Goal: Navigation & Orientation: Find specific page/section

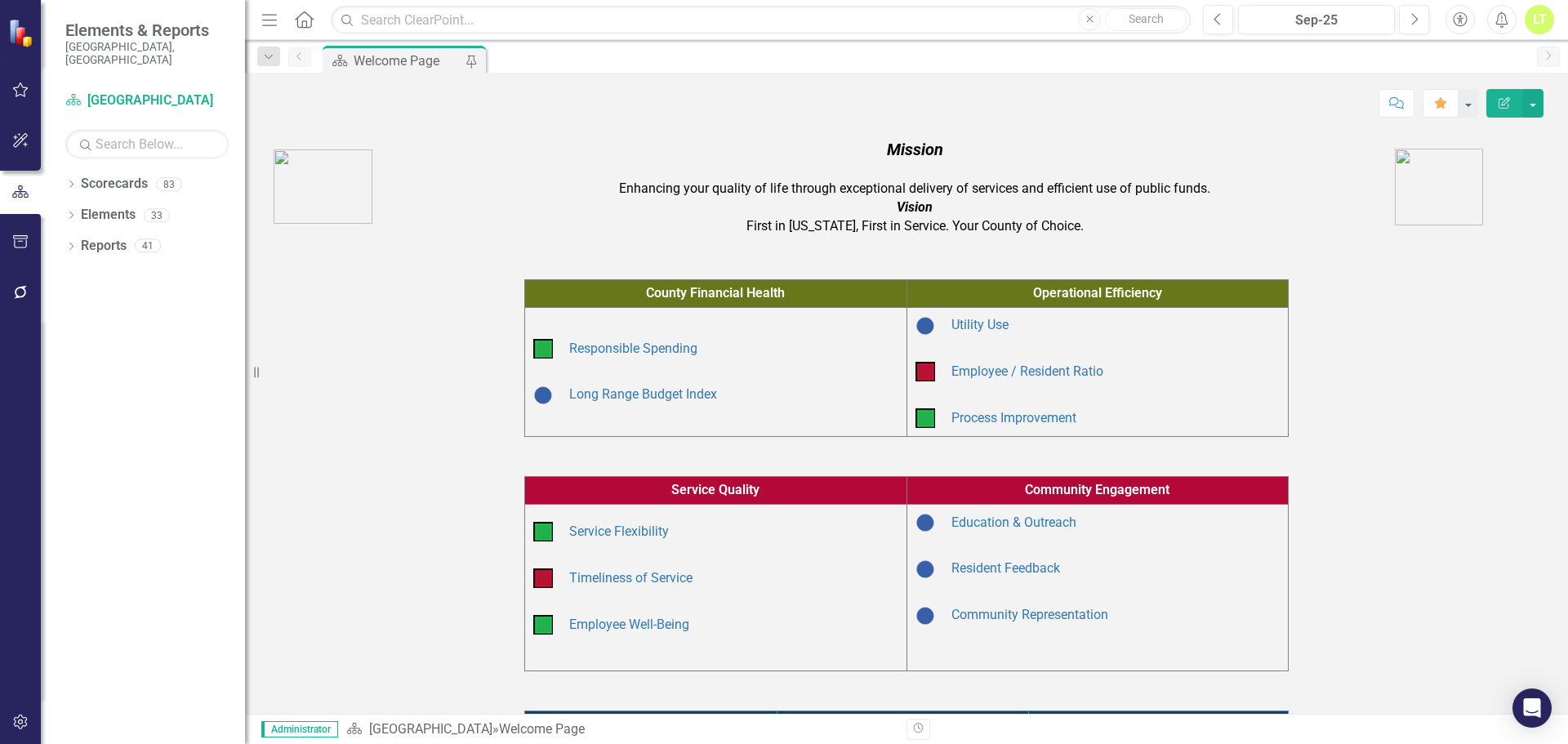
scroll to position [308, 0]
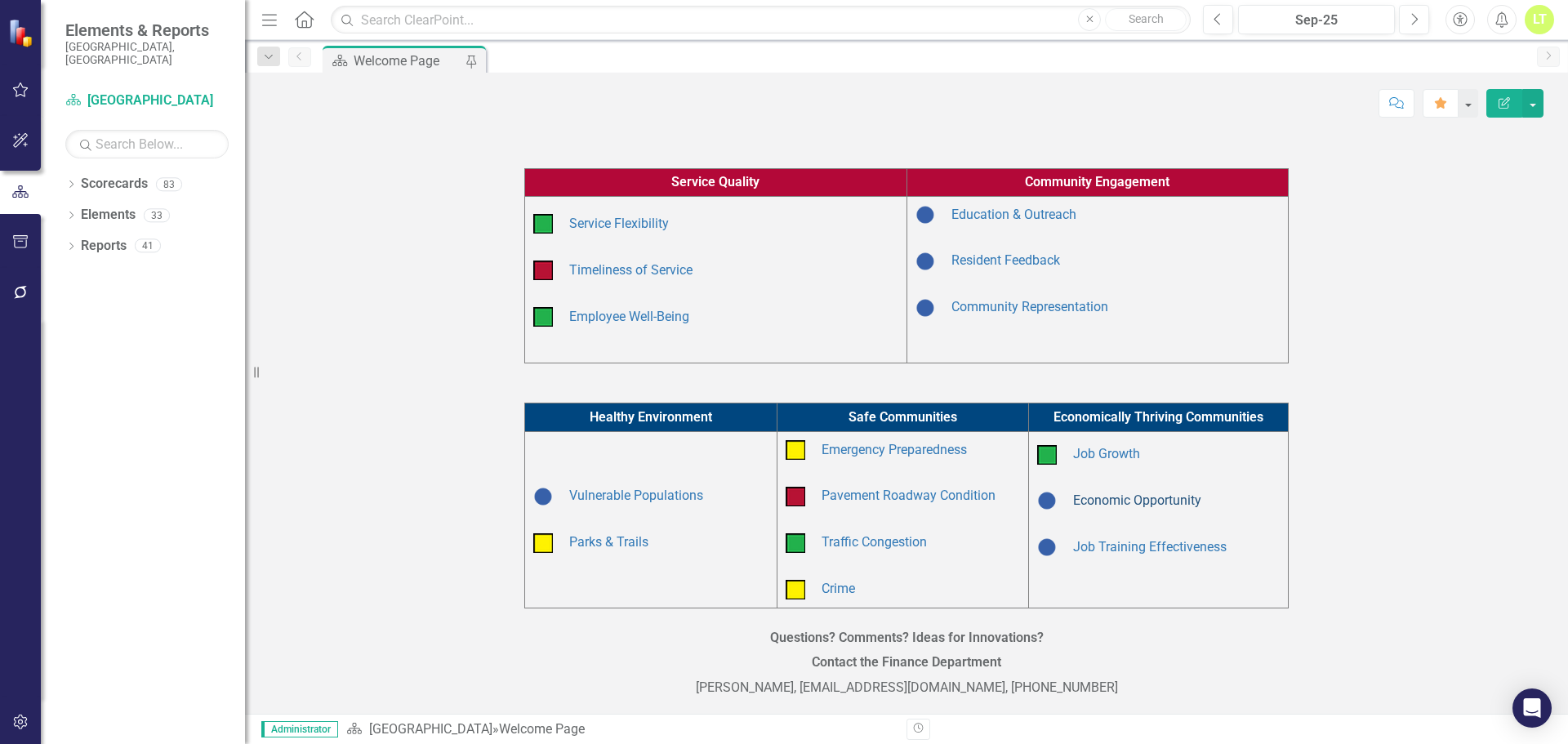
click at [1138, 504] on link "Economic Opportunity" at bounding box center [1137, 501] width 129 height 16
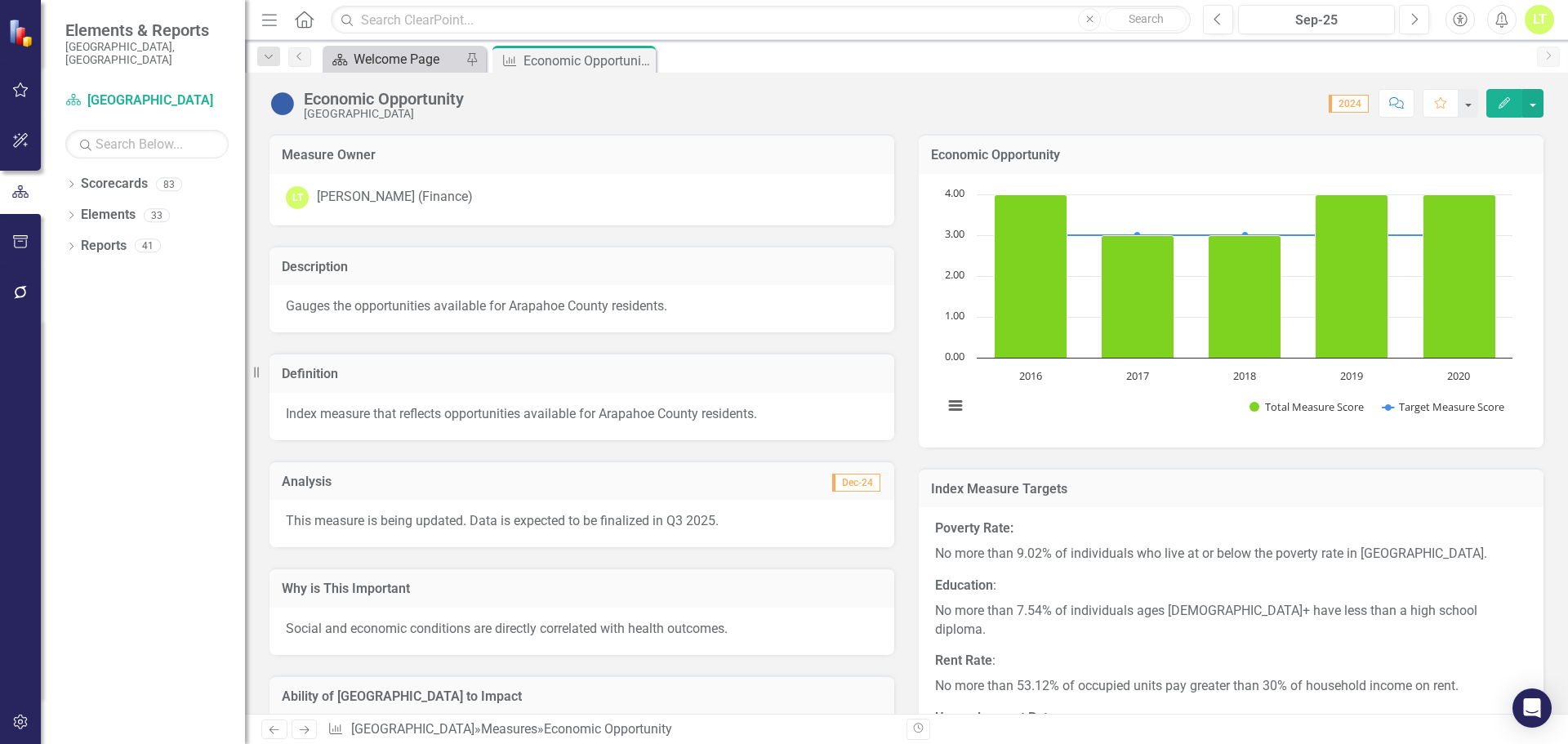
click at [435, 59] on div "Welcome Page" at bounding box center [408, 59] width 108 height 20
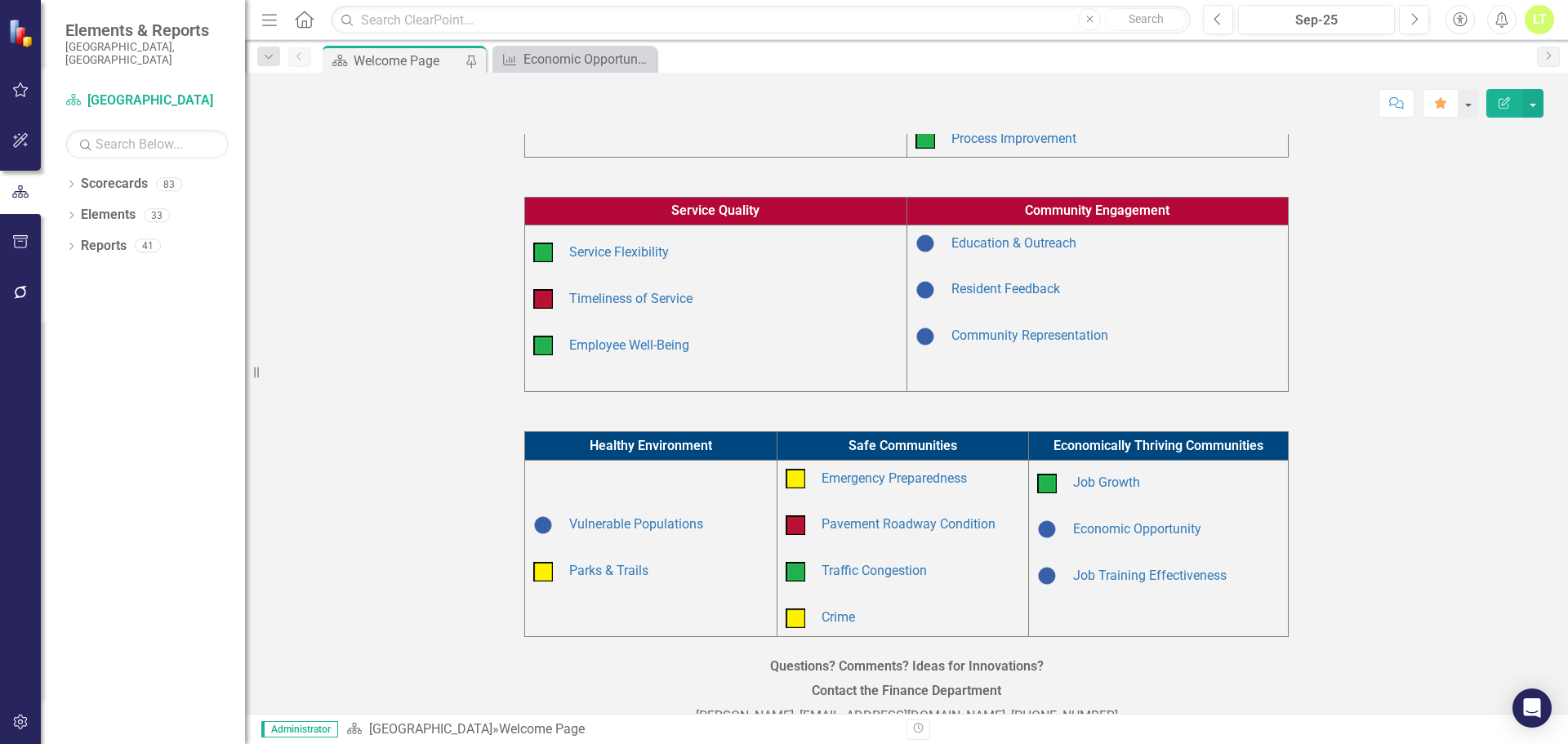
scroll to position [308, 0]
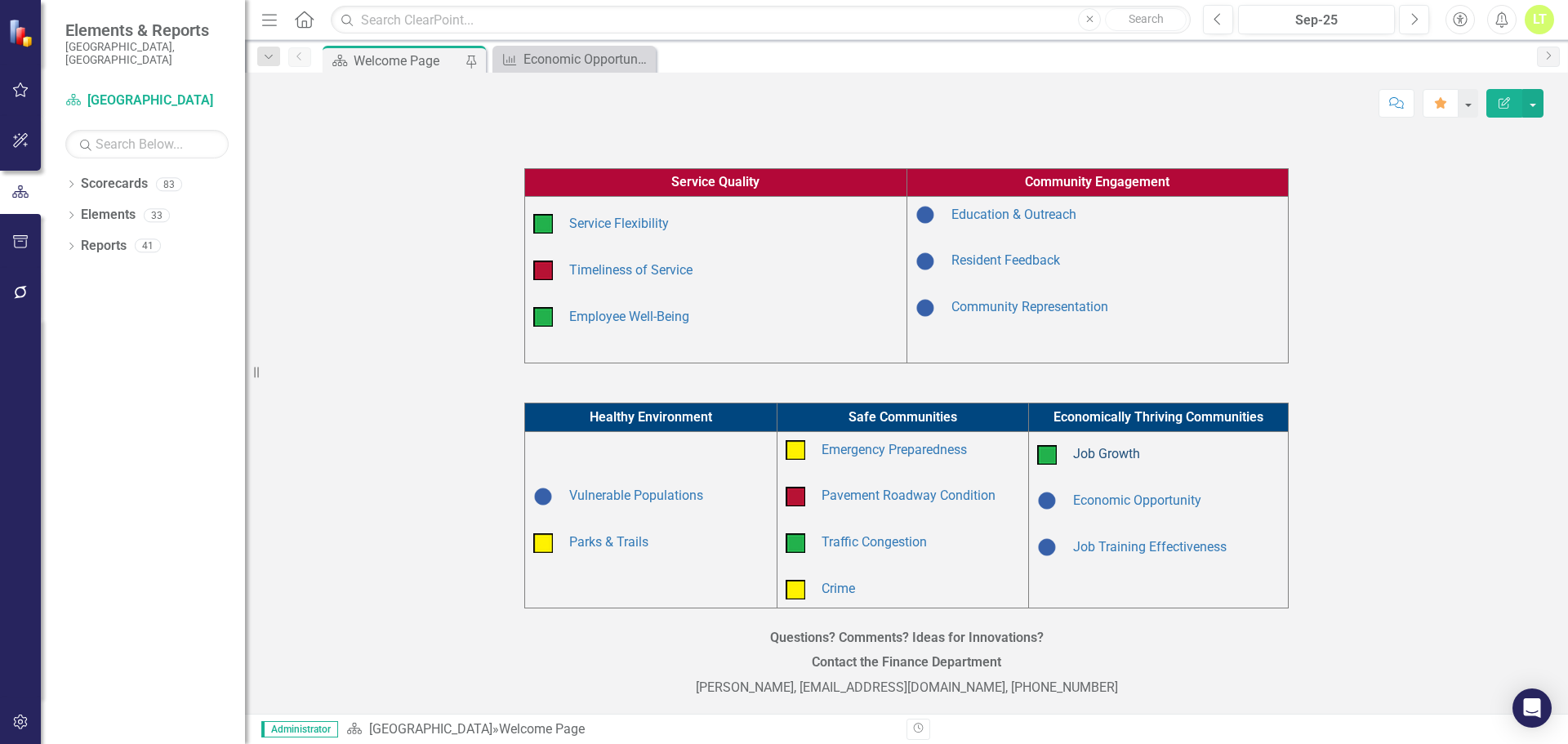
click at [1121, 450] on link "Job Growth" at bounding box center [1107, 454] width 67 height 16
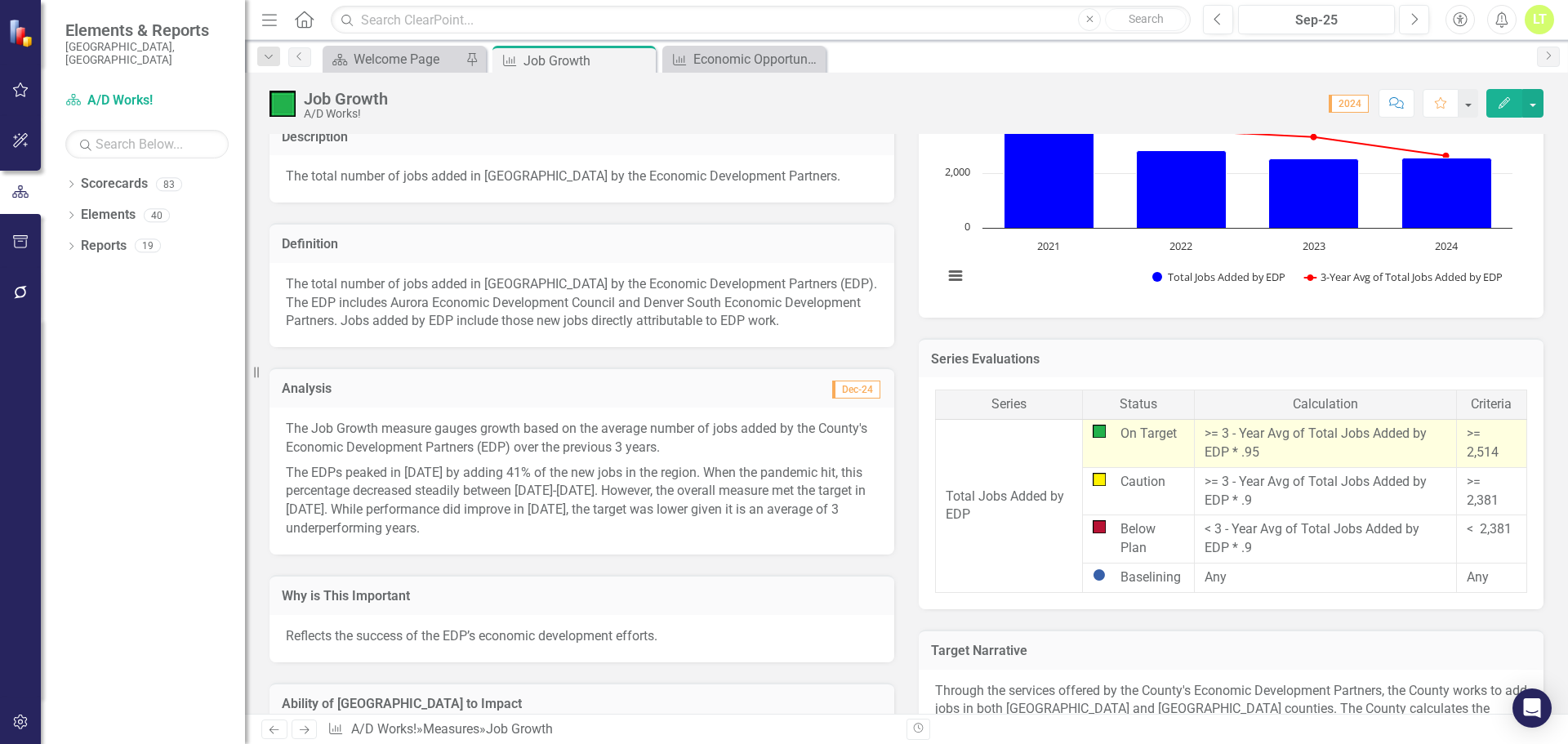
scroll to position [130, 0]
click at [390, 66] on div "Welcome Page" at bounding box center [408, 59] width 108 height 20
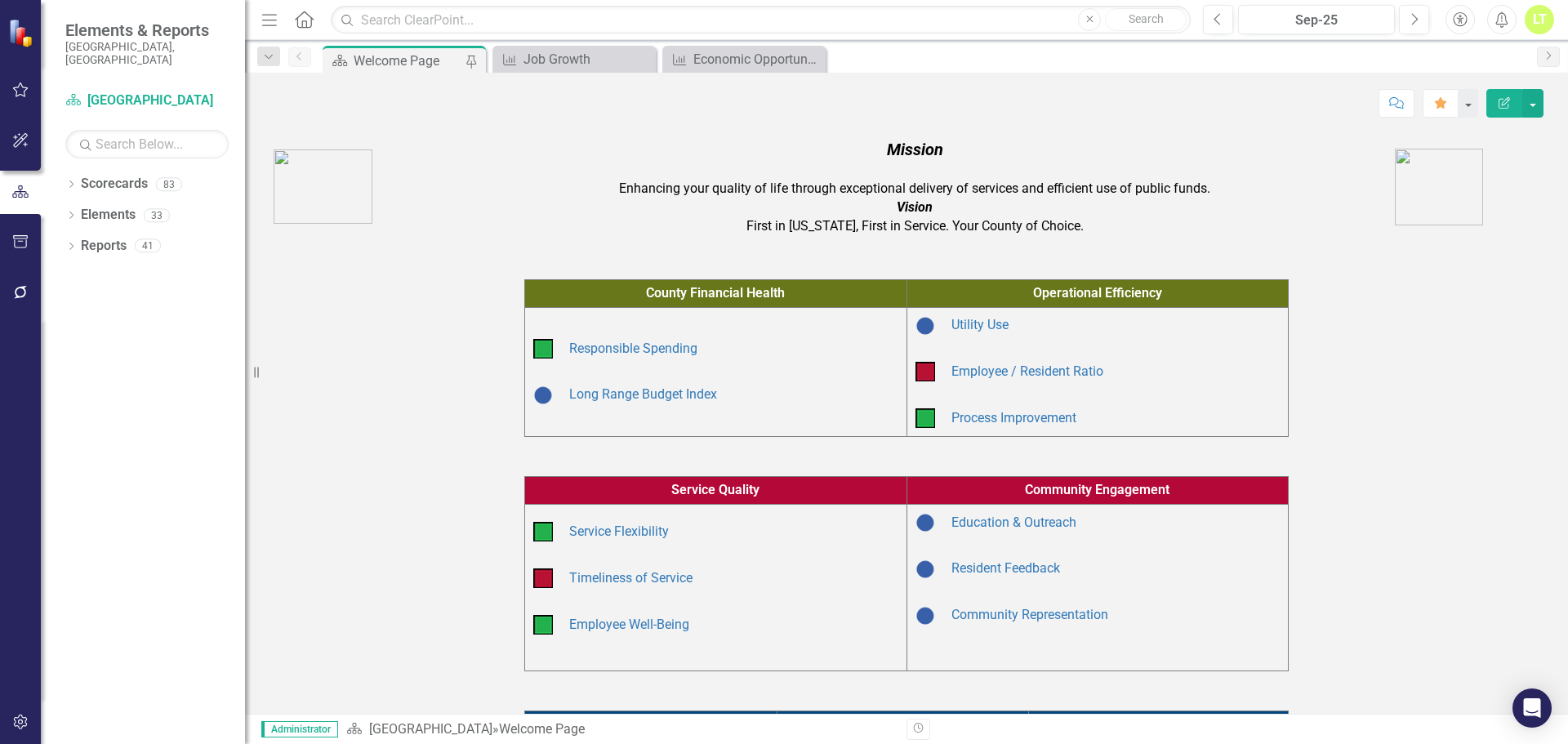
scroll to position [308, 0]
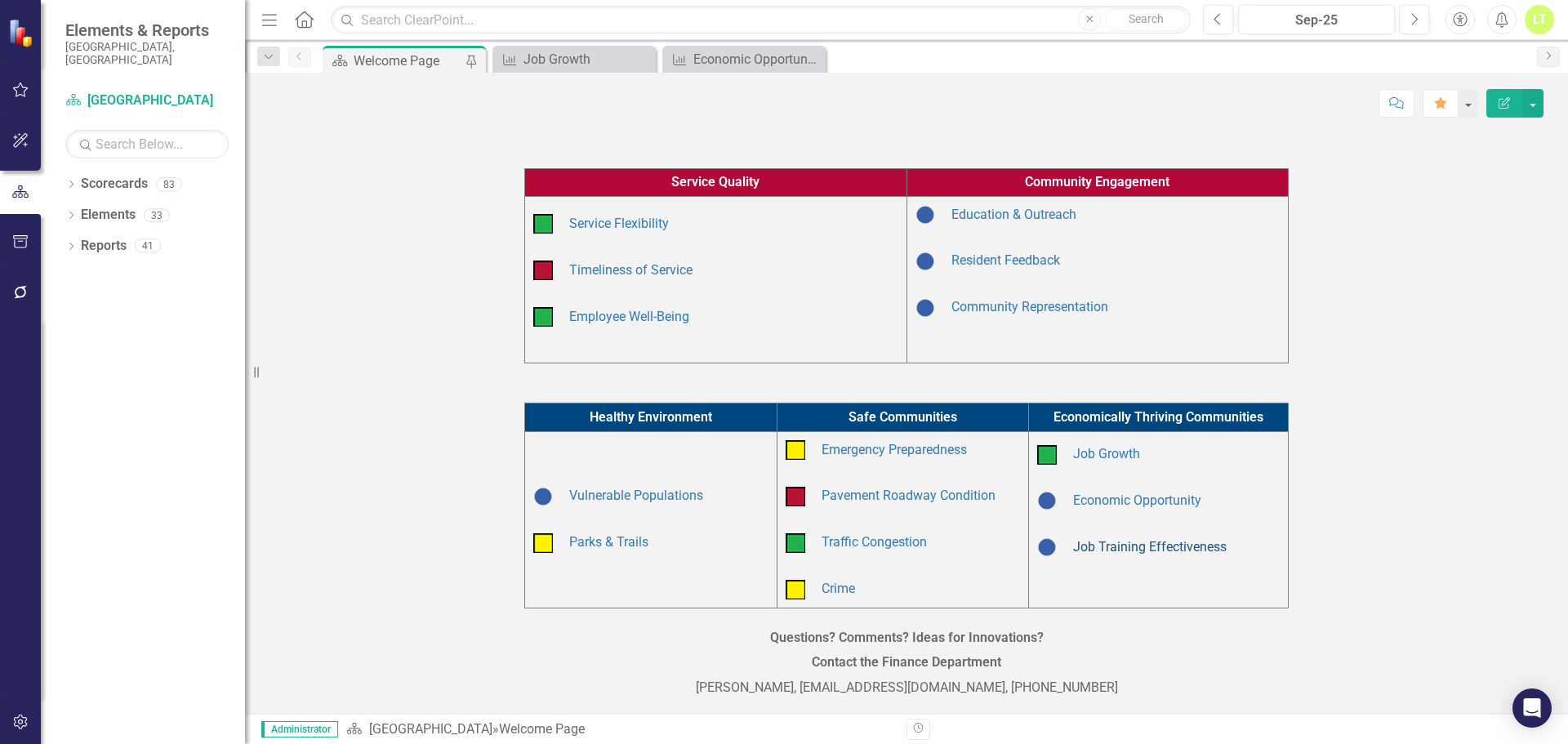
click at [1115, 544] on link "Job Training Effectiveness" at bounding box center [1150, 547] width 153 height 16
